Goal: Information Seeking & Learning: Learn about a topic

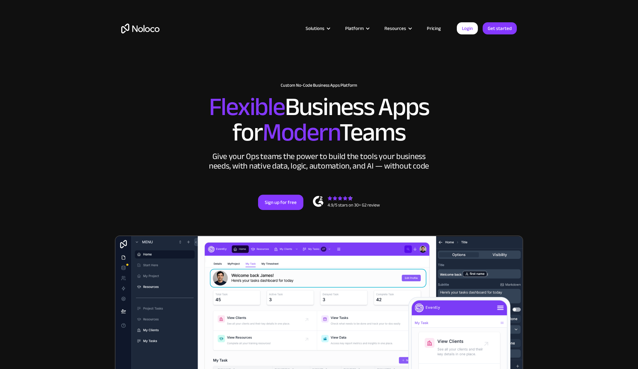
click at [438, 28] on link "Pricing" at bounding box center [434, 28] width 30 height 8
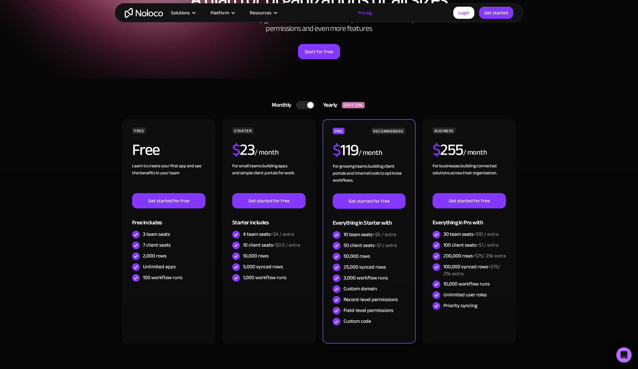
scroll to position [84, 0]
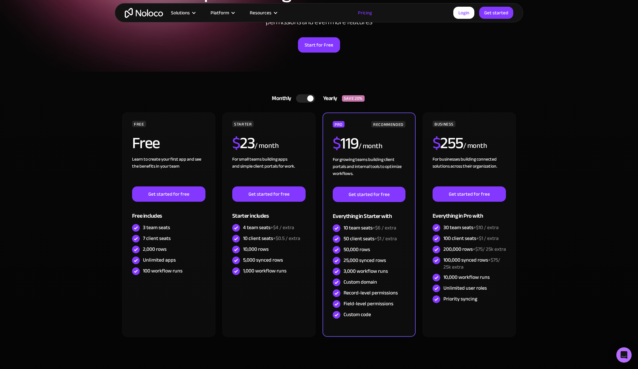
click at [556, 134] on section "Monthly Yearly SAVE 20% Monthly Yearly SAVE 20% FREE Free Learn to create your …" at bounding box center [319, 231] width 638 height 318
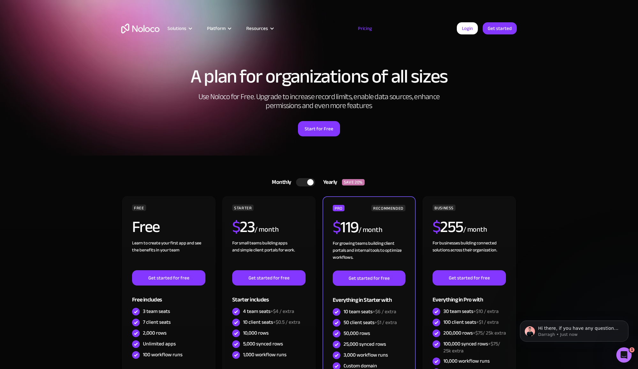
scroll to position [0, 0]
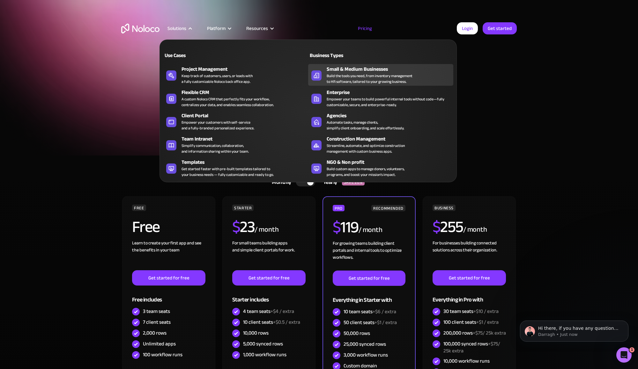
click at [338, 67] on div "Small & Medium Businesses" at bounding box center [392, 69] width 130 height 8
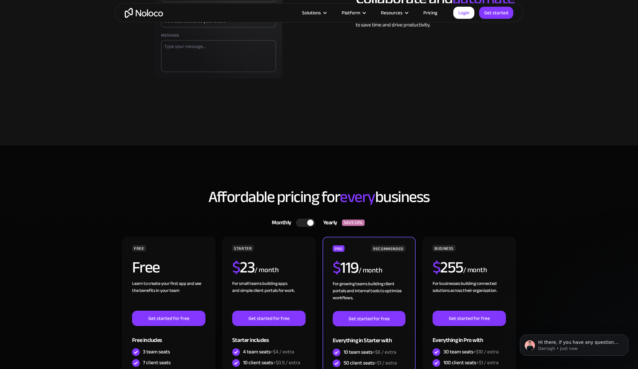
scroll to position [1572, 0]
